Goal: Task Accomplishment & Management: Manage account settings

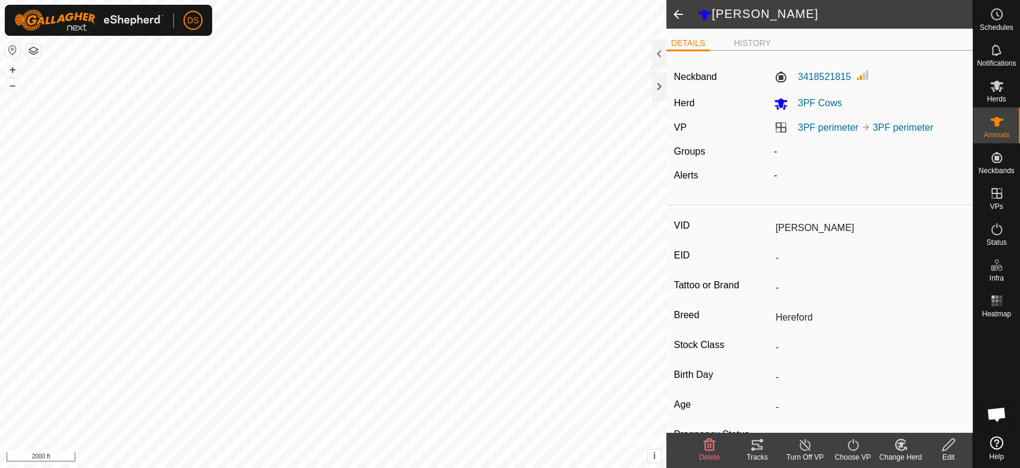
scroll to position [2242, 0]
drag, startPoint x: 847, startPoint y: 74, endPoint x: 796, endPoint y: 75, distance: 50.8
click at [796, 75] on label "3418521815" at bounding box center [812, 77] width 77 height 14
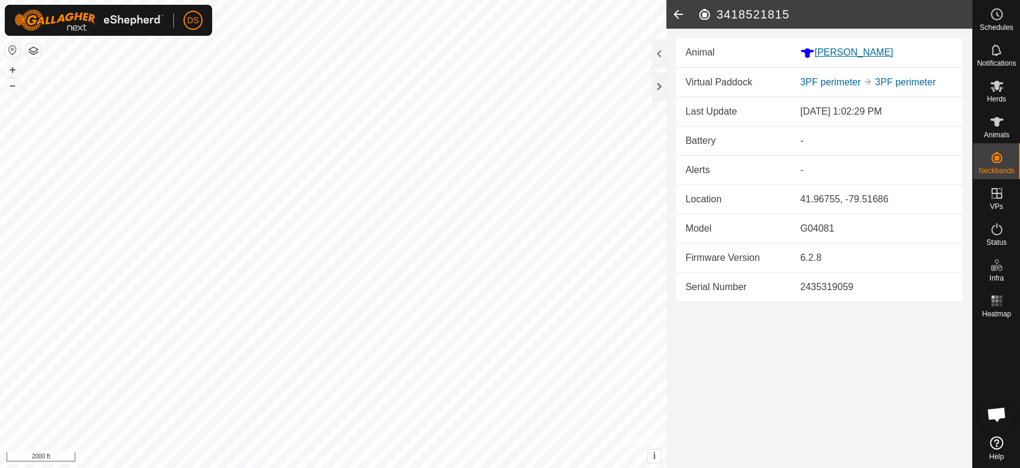
click at [827, 54] on div "[PERSON_NAME]" at bounding box center [876, 52] width 153 height 15
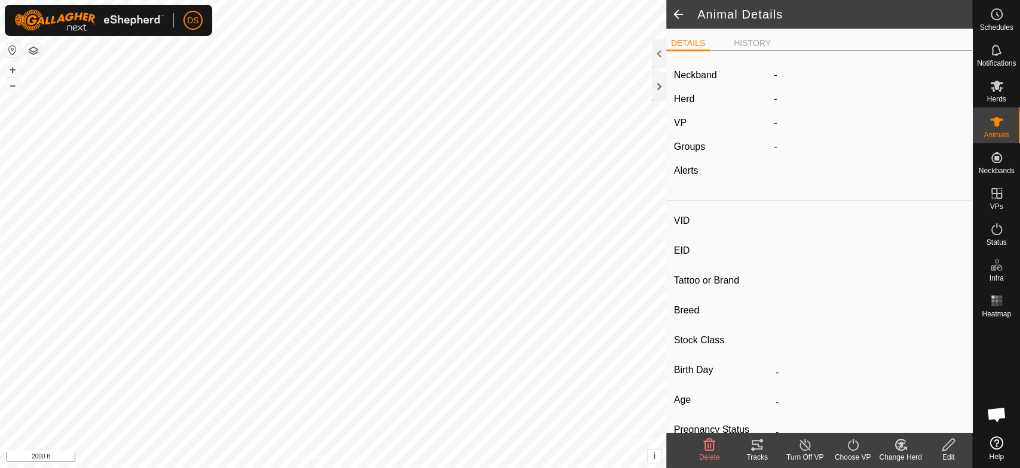
type input "[PERSON_NAME]"
type input "-"
type input "Hereford"
type input "-"
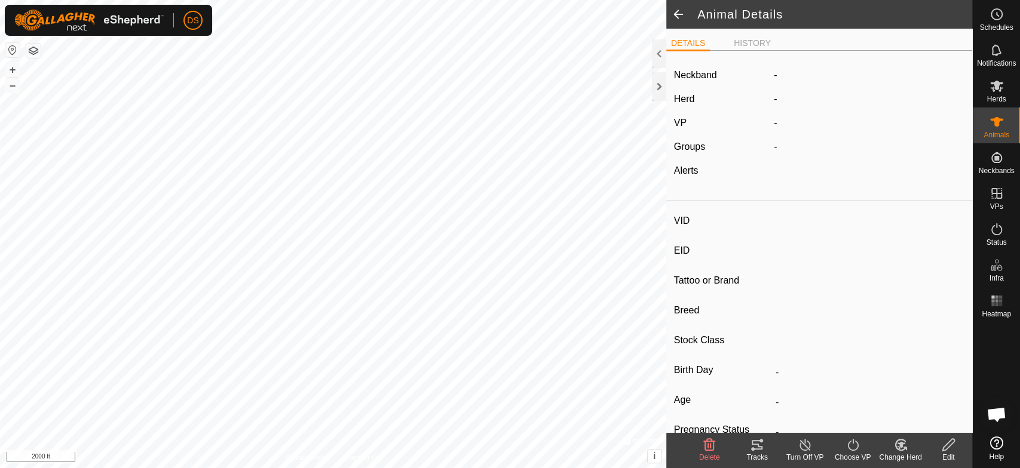
type input "0 kg"
type input "-"
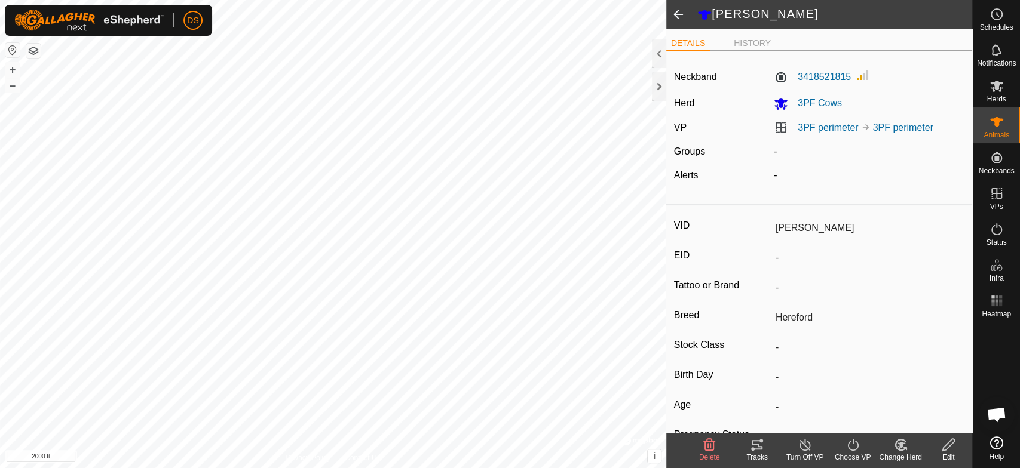
drag, startPoint x: 810, startPoint y: 72, endPoint x: 848, endPoint y: 75, distance: 38.4
click at [848, 75] on div "3418521815" at bounding box center [869, 77] width 200 height 19
drag, startPoint x: 848, startPoint y: 75, endPoint x: 796, endPoint y: 78, distance: 51.4
click at [796, 78] on div "3418521815" at bounding box center [869, 77] width 200 height 19
copy label "3418521815"
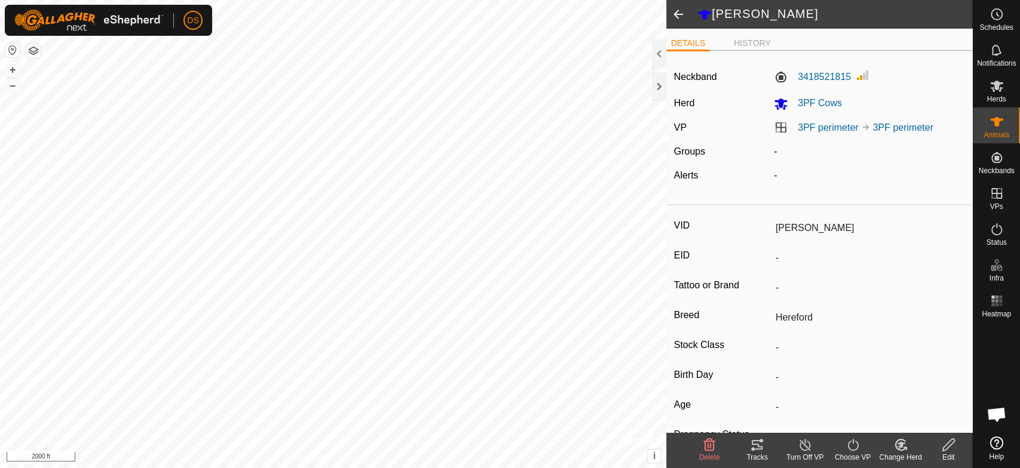
click at [951, 441] on icon at bounding box center [948, 445] width 15 height 14
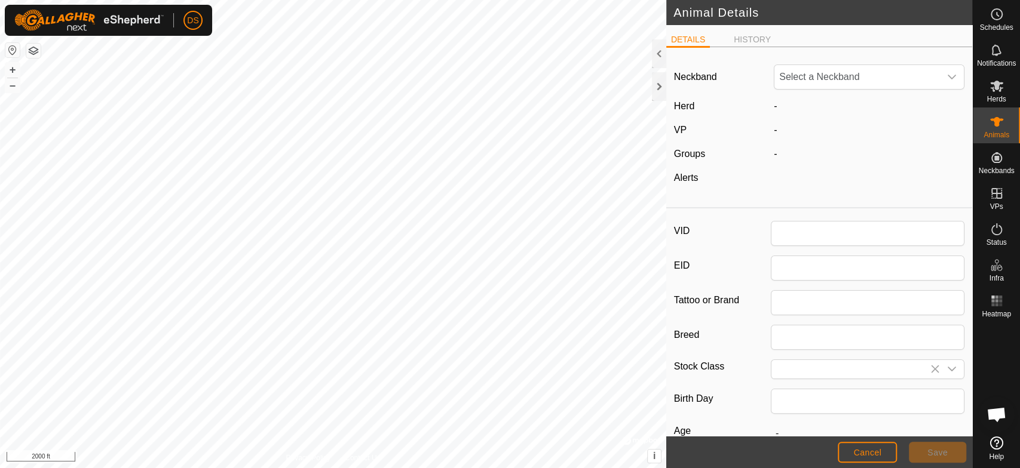
type input "[PERSON_NAME]"
type input "Hereford"
type input "0"
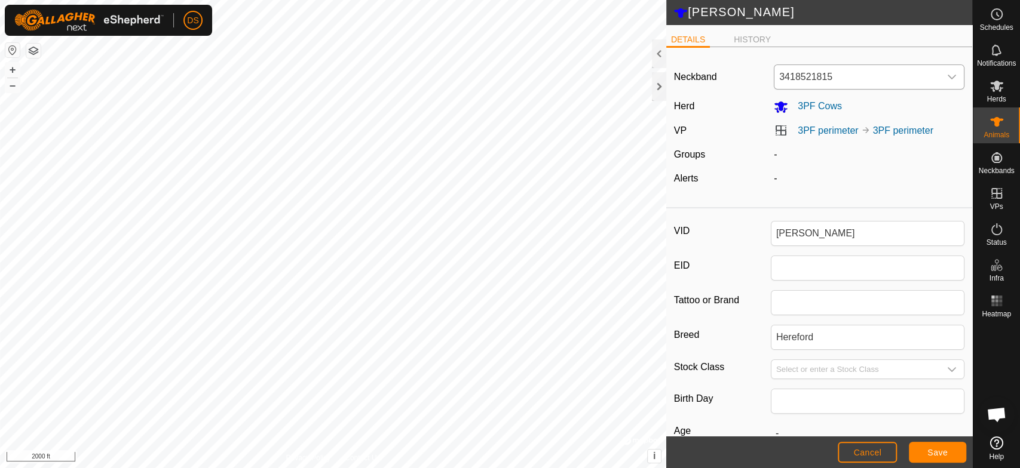
click at [947, 75] on icon "dropdown trigger" at bounding box center [952, 77] width 10 height 10
click at [940, 68] on div "dropdown trigger" at bounding box center [952, 77] width 24 height 24
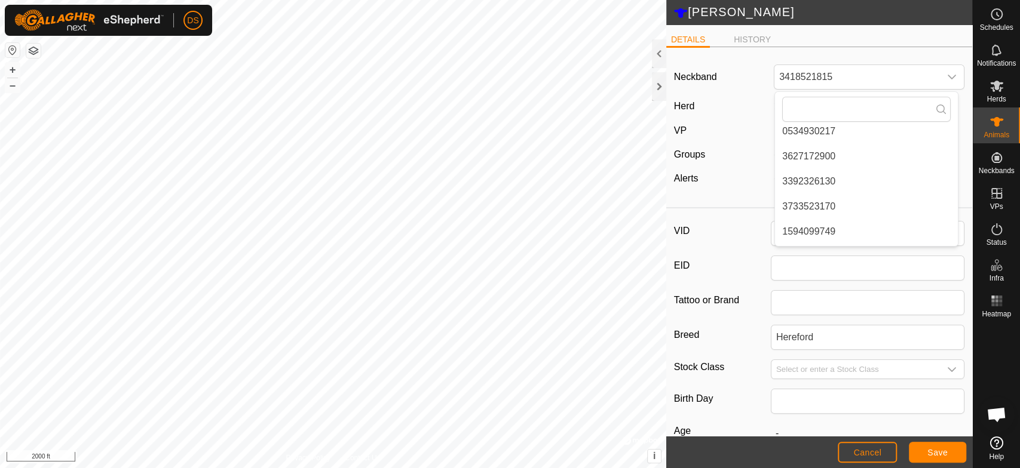
scroll to position [281, 0]
click at [832, 207] on li "0700473680" at bounding box center [866, 209] width 183 height 24
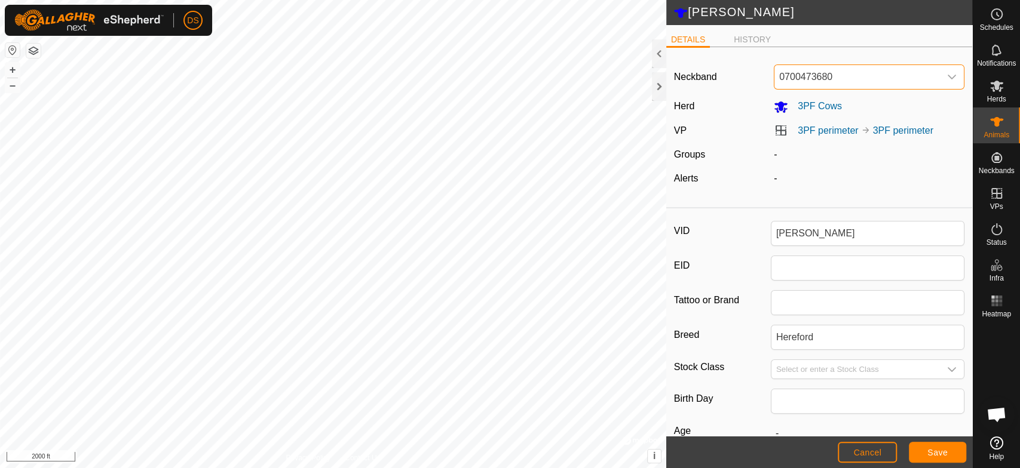
scroll to position [24, 0]
click at [930, 449] on span "Save" at bounding box center [937, 453] width 20 height 10
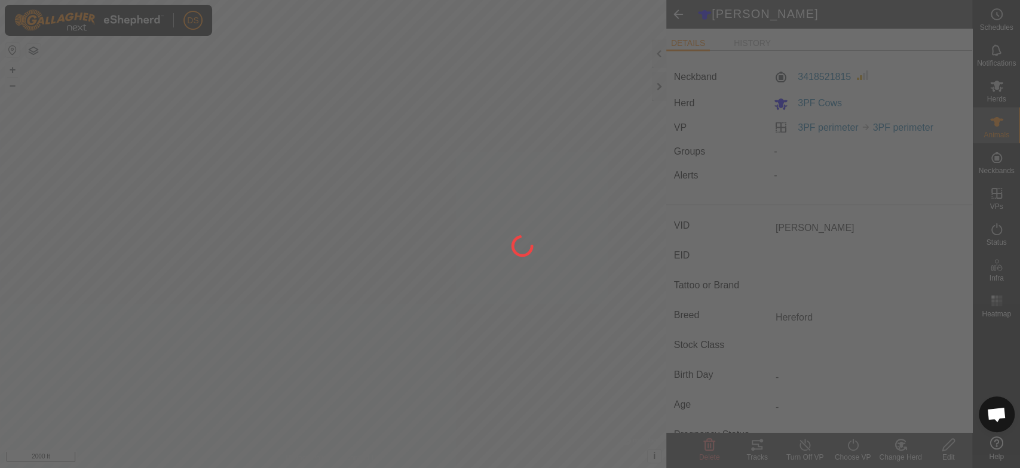
type input "-"
type input "0 kg"
type input "-"
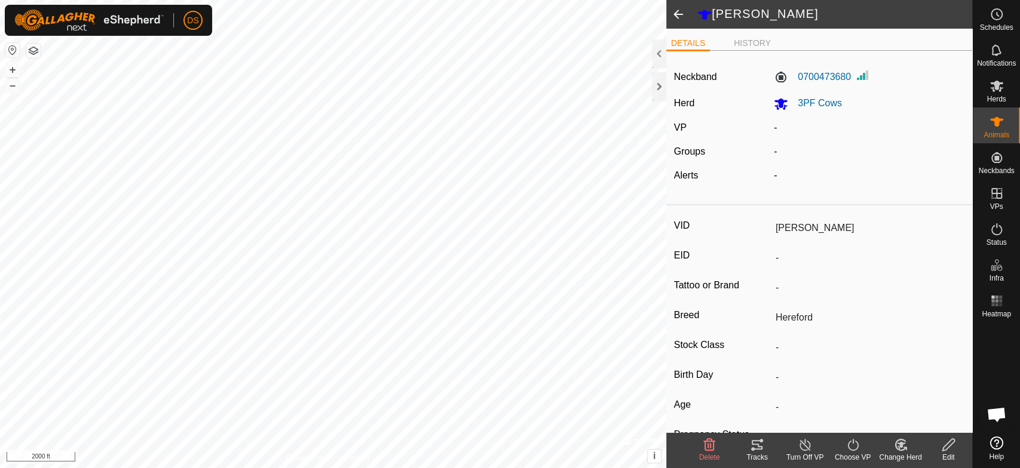
click at [848, 448] on icon at bounding box center [852, 445] width 15 height 14
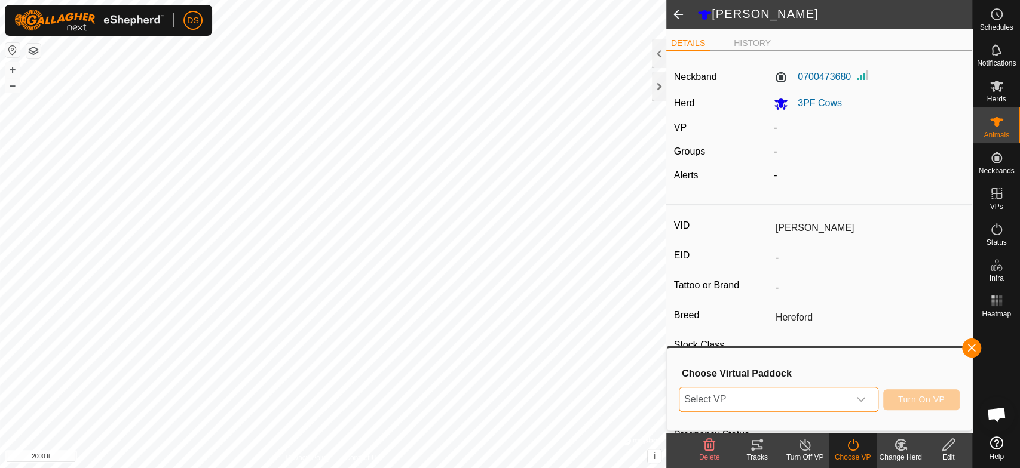
click at [715, 398] on span "Select VP" at bounding box center [764, 400] width 170 height 24
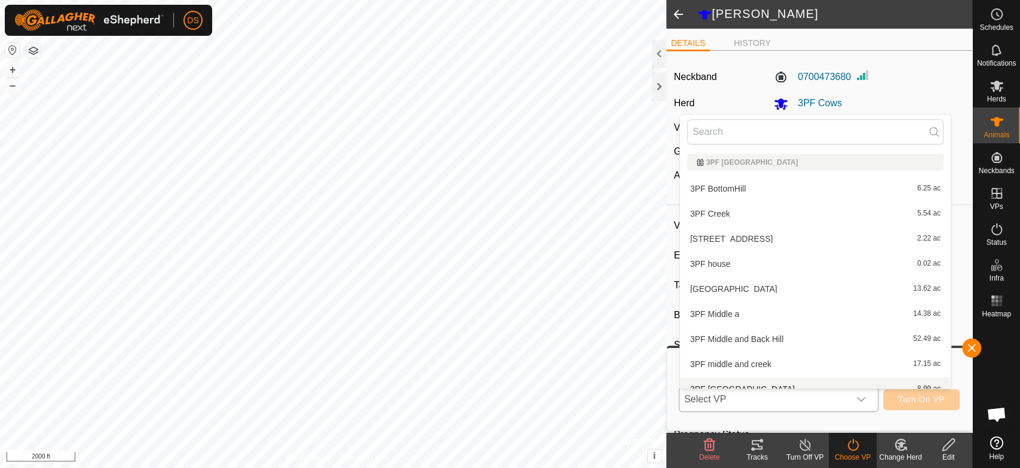
scroll to position [13, 0]
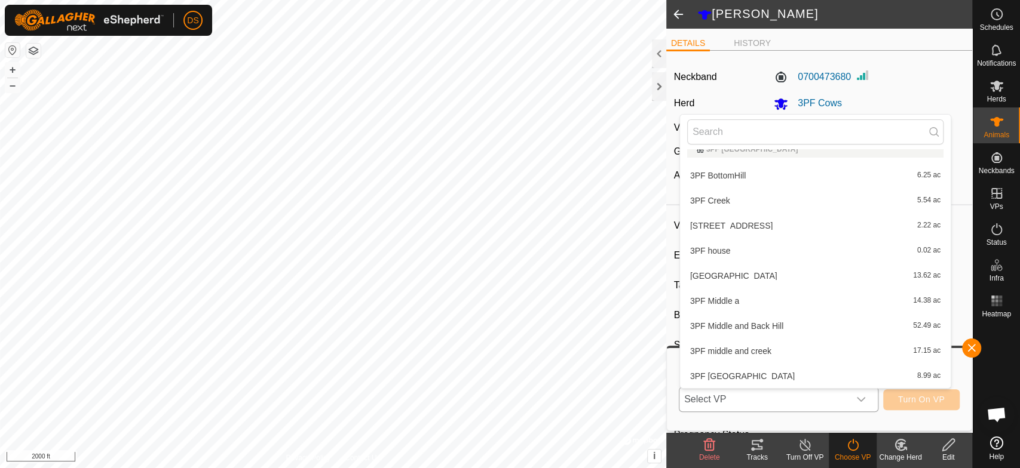
click at [741, 323] on li "3PF Middle and Back Hill 52.49 ac" at bounding box center [815, 326] width 271 height 24
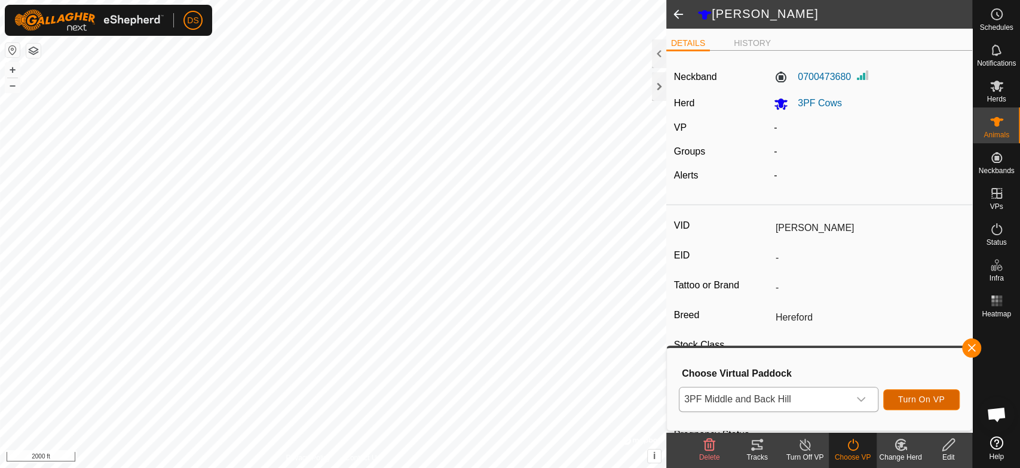
click at [906, 398] on span "Turn On VP" at bounding box center [921, 400] width 47 height 10
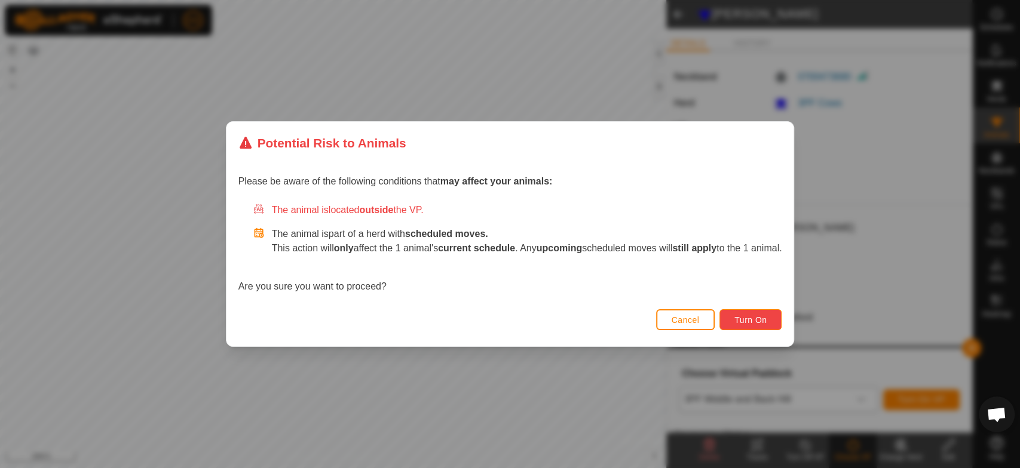
click at [741, 322] on button "Turn On" at bounding box center [750, 319] width 62 height 21
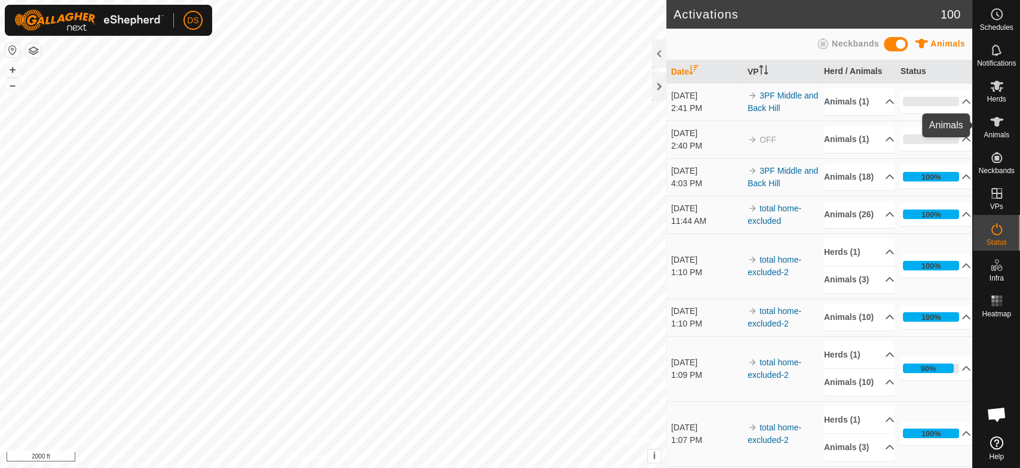
click at [989, 123] on icon at bounding box center [996, 122] width 14 height 14
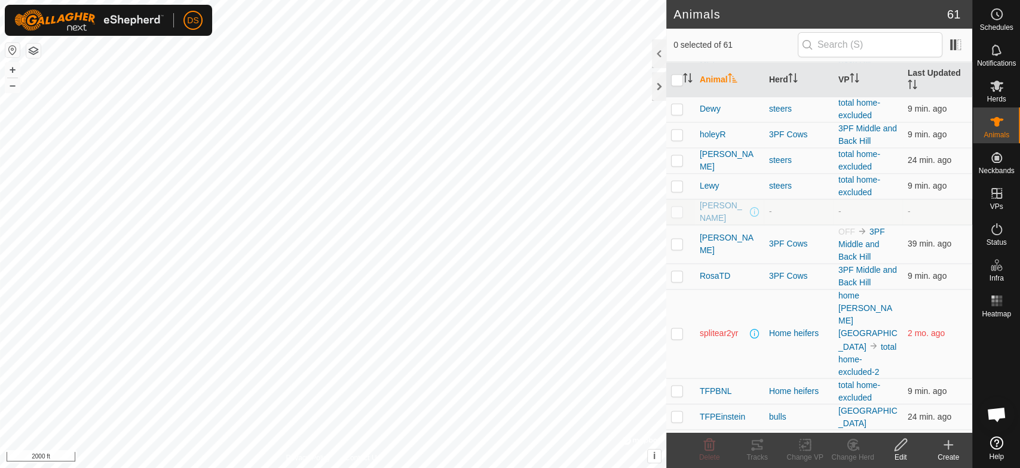
scroll to position [1261, 0]
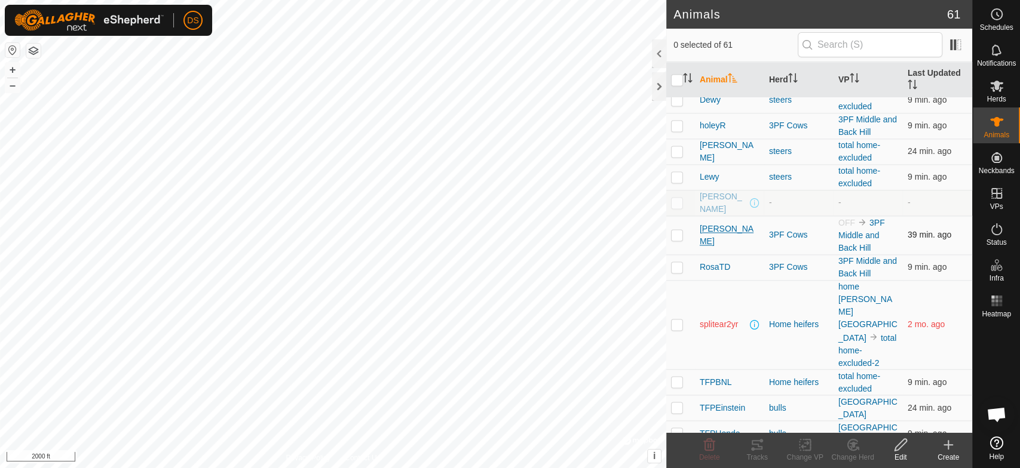
click at [706, 233] on span "[PERSON_NAME]" at bounding box center [730, 235] width 60 height 25
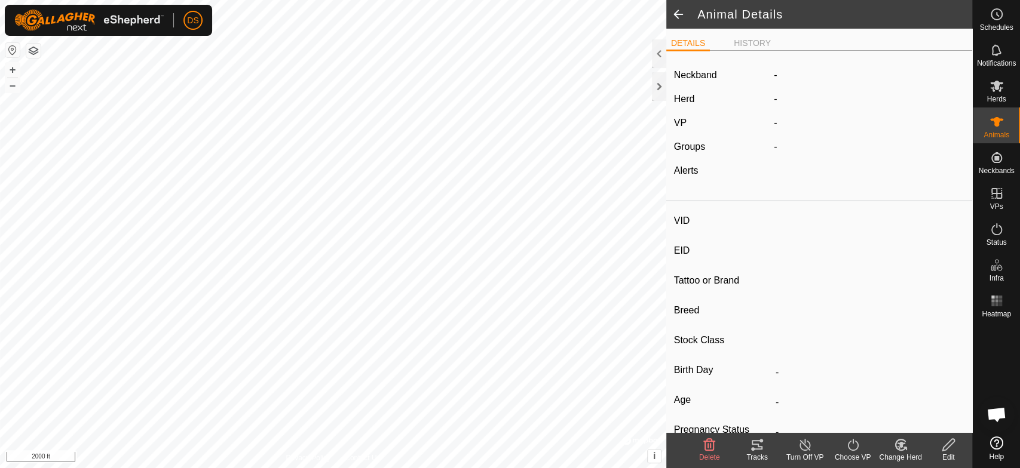
type input "[PERSON_NAME]"
type input "-"
type input "Hereford"
type input "-"
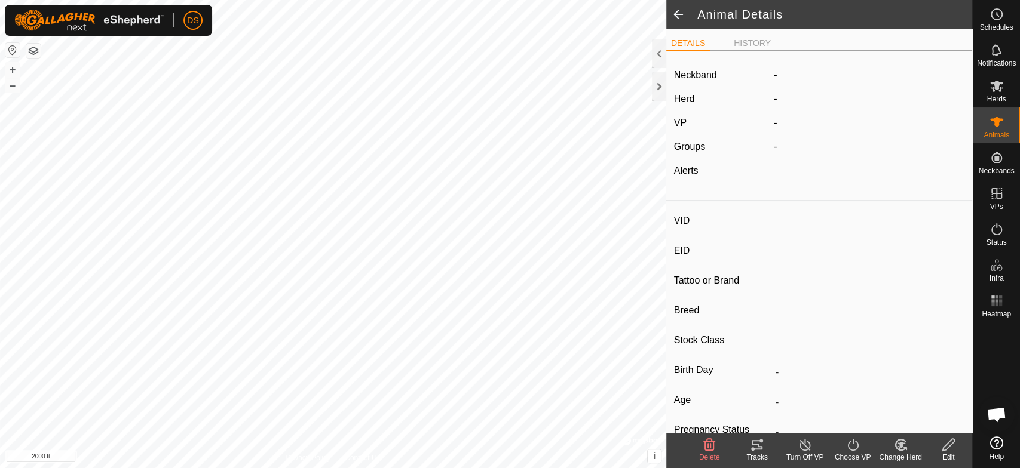
type input "0 kg"
type input "-"
